Goal: Task Accomplishment & Management: Manage account settings

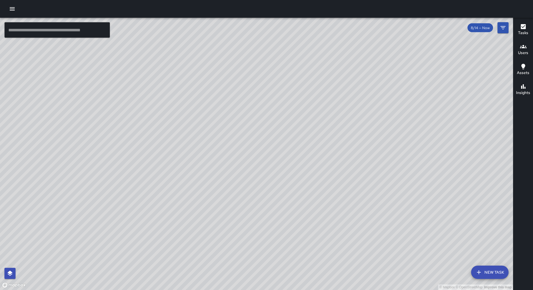
click at [9, 4] on button "button" at bounding box center [12, 8] width 11 height 11
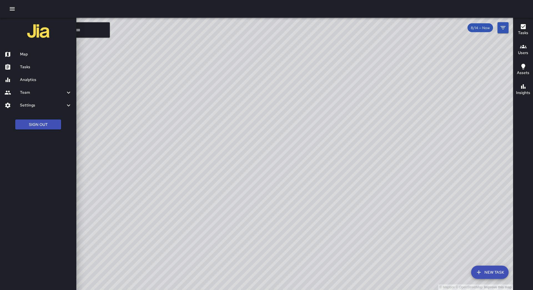
click at [29, 67] on h6 "Tasks" at bounding box center [46, 67] width 52 height 6
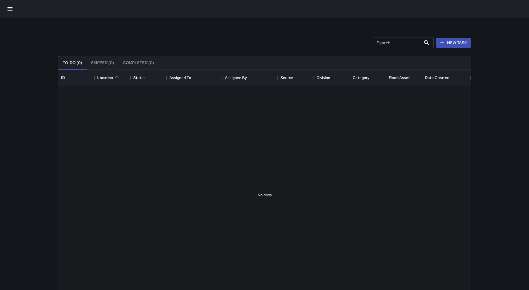
scroll to position [231, 408]
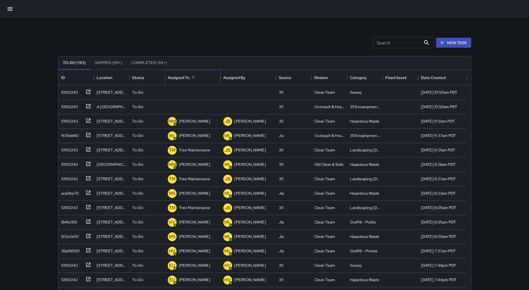
click at [202, 78] on div "Assigned To" at bounding box center [193, 78] width 50 height 16
click at [71, 95] on div "10100243" at bounding box center [68, 91] width 19 height 8
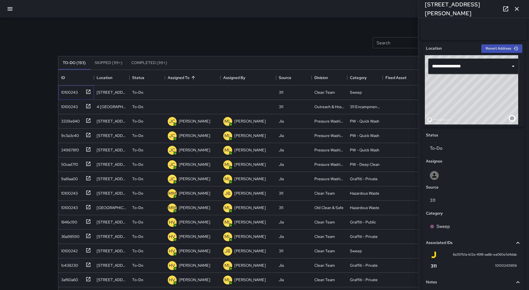
scroll to position [191, 0]
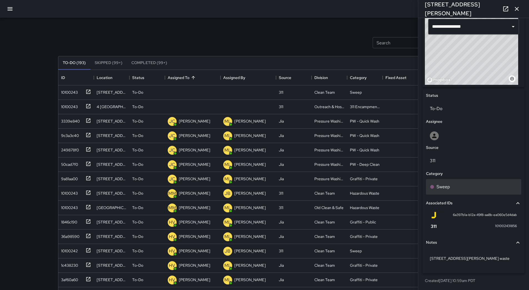
click at [482, 190] on div "Sweep" at bounding box center [473, 187] width 87 height 7
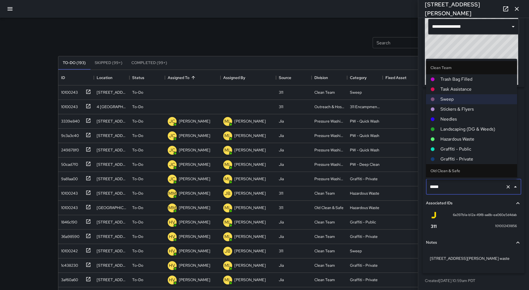
click at [467, 137] on span "Hazardous Waste" at bounding box center [476, 139] width 72 height 7
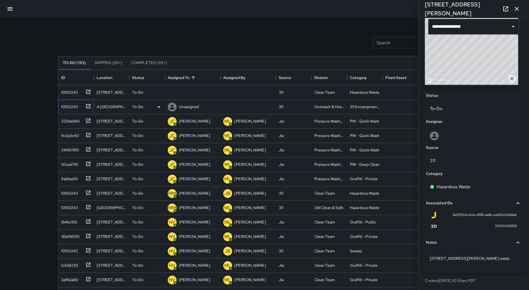
click at [71, 104] on div "10100243" at bounding box center [68, 106] width 19 height 8
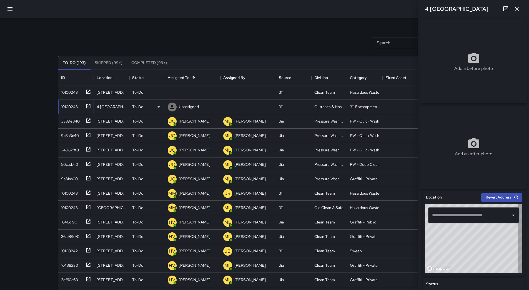
type input "**********"
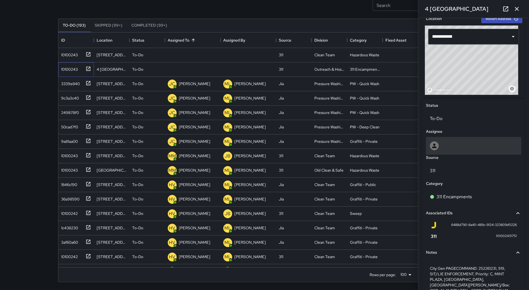
scroll to position [169, 0]
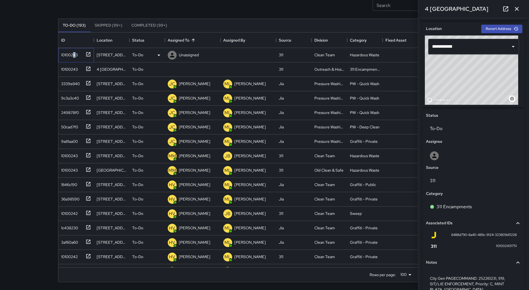
click at [75, 55] on div "10100243" at bounding box center [68, 54] width 19 height 8
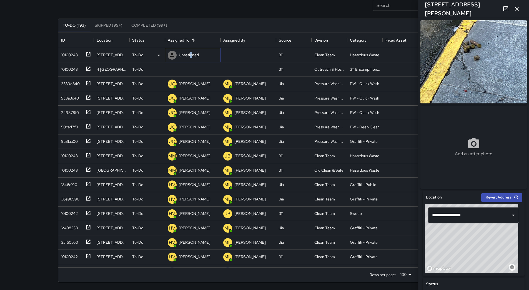
click at [192, 53] on p "Unassigned" at bounding box center [189, 55] width 20 height 6
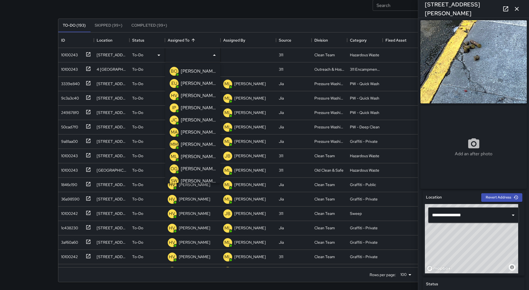
scroll to position [28, 0]
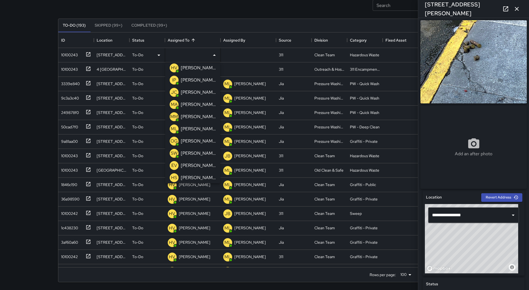
click at [196, 140] on p "[PERSON_NAME]" at bounding box center [198, 141] width 35 height 7
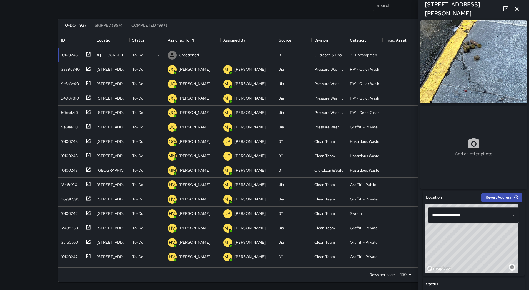
click at [77, 50] on div "10100243" at bounding box center [68, 54] width 19 height 8
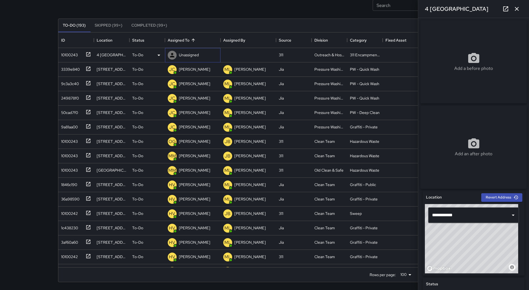
click at [194, 53] on p "Unassigned" at bounding box center [189, 55] width 20 height 6
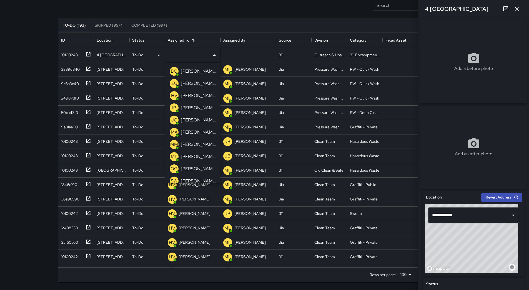
click at [196, 167] on p "[PERSON_NAME]" at bounding box center [198, 169] width 35 height 7
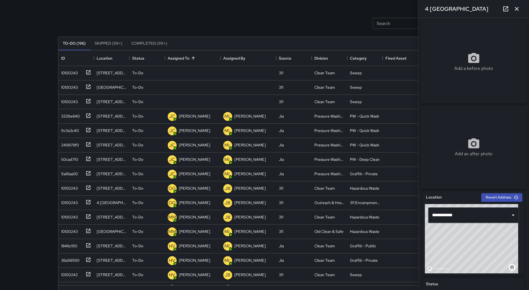
scroll to position [0, 0]
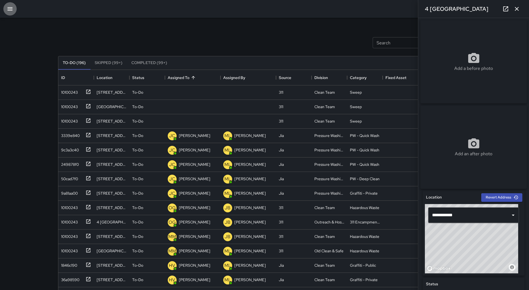
click at [11, 8] on icon "button" at bounding box center [10, 9] width 7 height 7
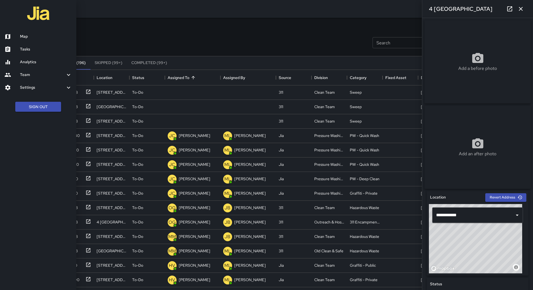
click at [157, 36] on div at bounding box center [266, 145] width 533 height 290
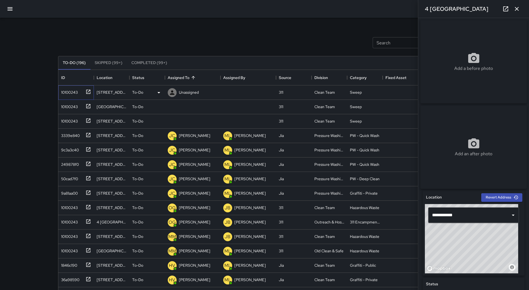
click at [67, 91] on div "10100243" at bounding box center [68, 91] width 19 height 8
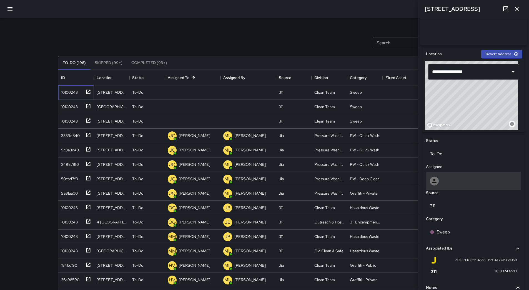
scroll to position [194, 0]
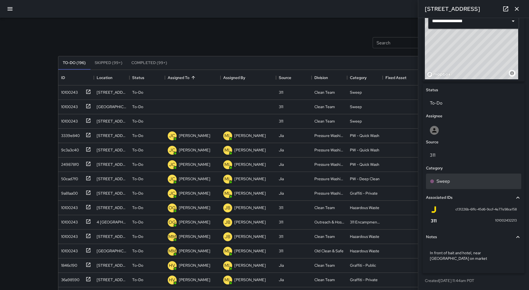
click at [463, 189] on div "Sweep" at bounding box center [473, 182] width 95 height 16
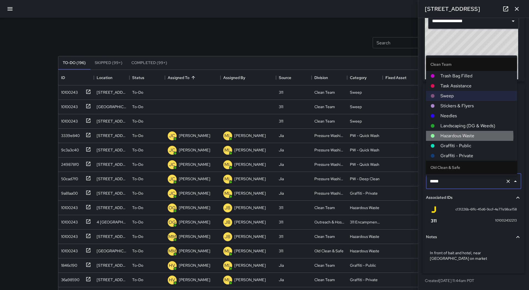
click at [459, 136] on span "Hazardous Waste" at bounding box center [476, 136] width 72 height 7
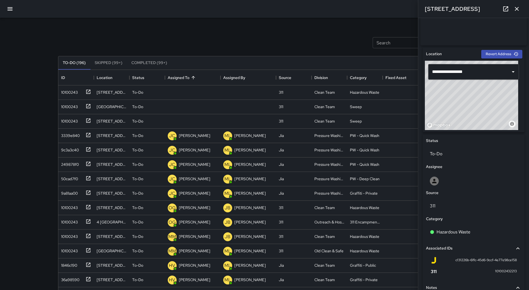
scroll to position [197, 0]
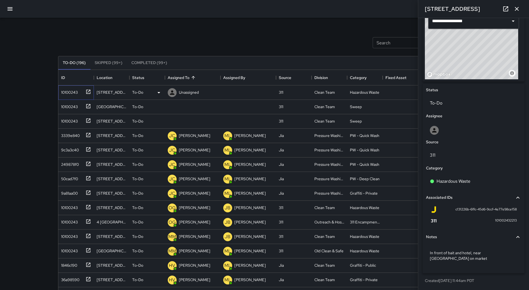
click at [72, 93] on div "10100243" at bounding box center [68, 91] width 19 height 8
click at [73, 102] on div "10100243" at bounding box center [75, 105] width 32 height 9
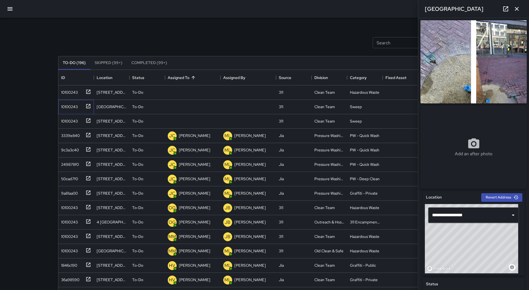
scroll to position [191, 0]
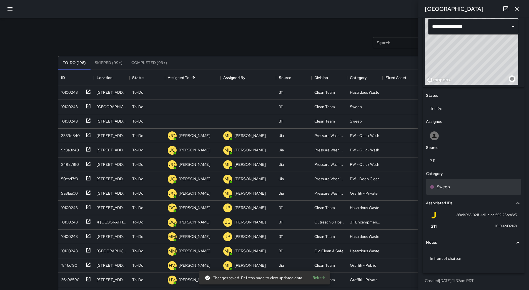
click at [473, 192] on div "Sweep" at bounding box center [473, 187] width 95 height 16
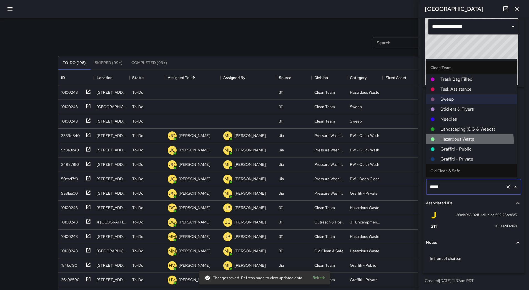
click at [464, 141] on span "Hazardous Waste" at bounding box center [476, 139] width 72 height 7
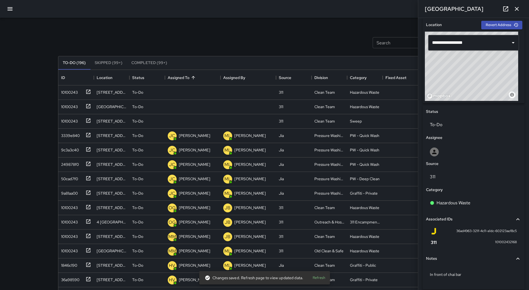
scroll to position [136, 0]
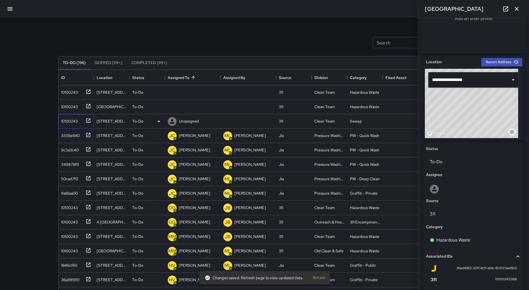
click at [69, 120] on div "10100243" at bounding box center [68, 120] width 19 height 8
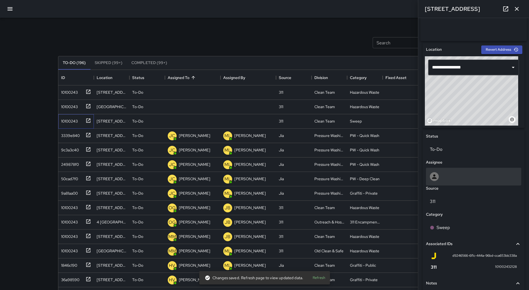
scroll to position [191, 0]
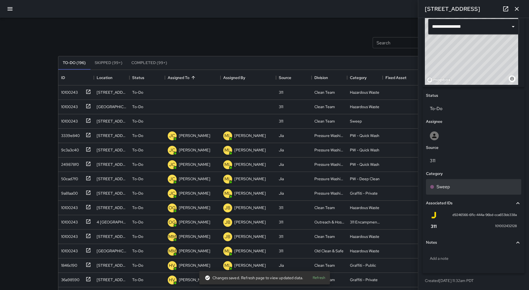
click at [453, 189] on div "Sweep" at bounding box center [473, 187] width 87 height 7
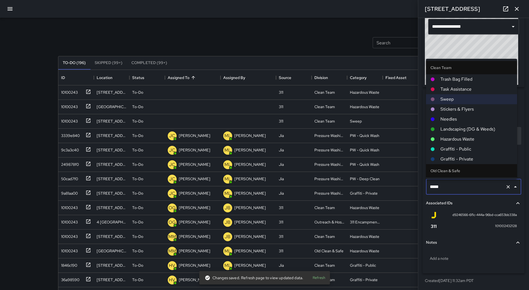
click at [463, 138] on span "Hazardous Waste" at bounding box center [476, 139] width 72 height 7
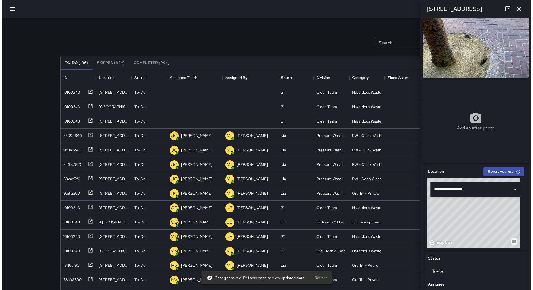
scroll to position [24, 0]
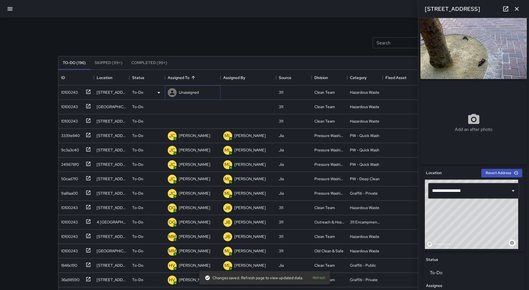
click at [190, 90] on p "Unassigned" at bounding box center [189, 93] width 20 height 6
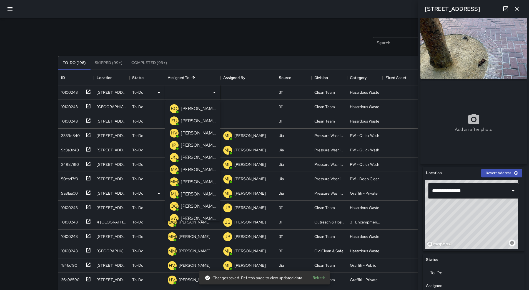
click at [194, 183] on p "[PERSON_NAME]" at bounding box center [198, 182] width 35 height 7
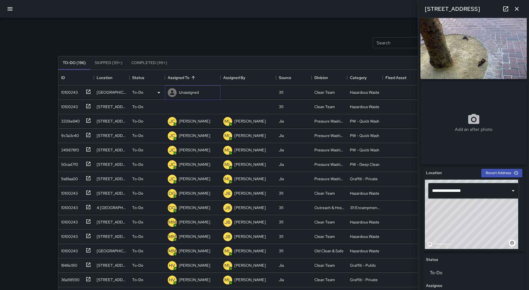
click at [193, 91] on p "Unassigned" at bounding box center [189, 93] width 20 height 6
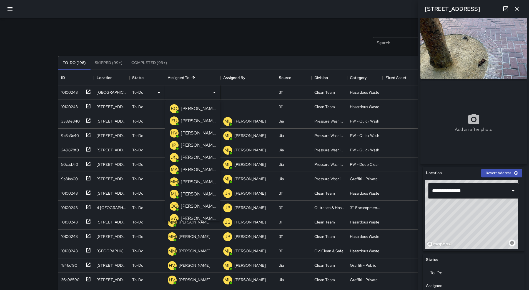
click at [202, 185] on p "[PERSON_NAME]" at bounding box center [198, 182] width 35 height 7
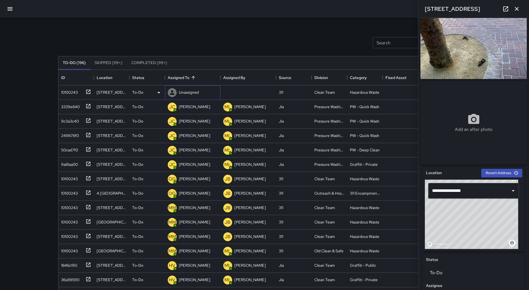
click at [200, 93] on div "Unassigned" at bounding box center [189, 93] width 22 height 8
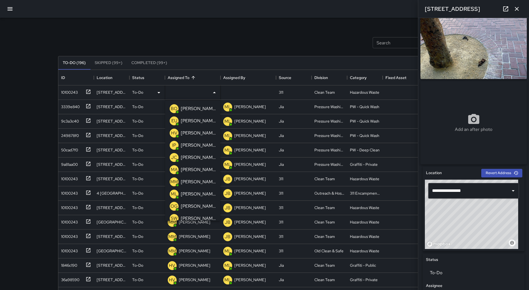
click at [200, 179] on div "[PERSON_NAME]" at bounding box center [198, 182] width 37 height 9
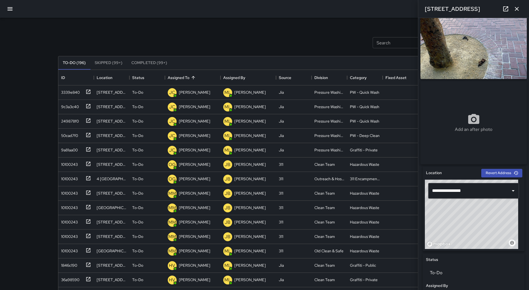
click at [14, 8] on button "button" at bounding box center [9, 8] width 13 height 13
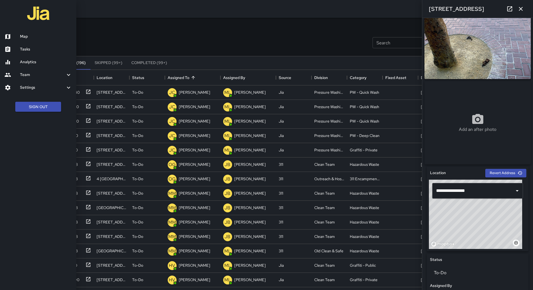
click at [19, 34] on div at bounding box center [12, 36] width 16 height 7
